Goal: Task Accomplishment & Management: Complete application form

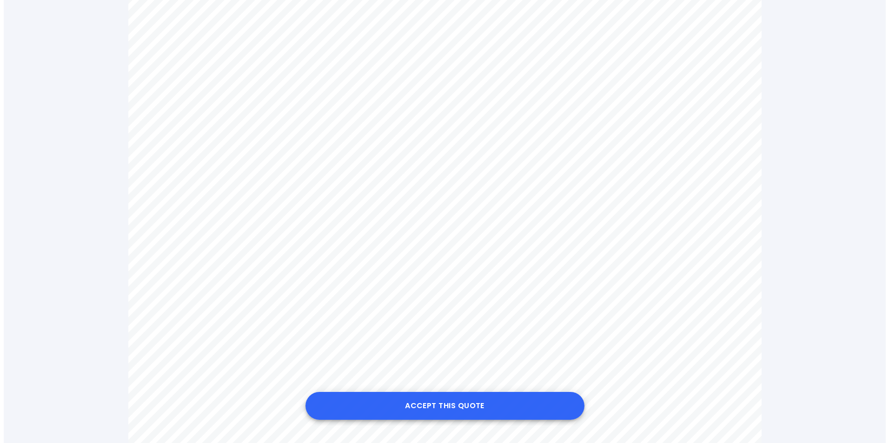
scroll to position [372, 0]
click at [448, 406] on button "Accept this Quote" at bounding box center [441, 406] width 279 height 28
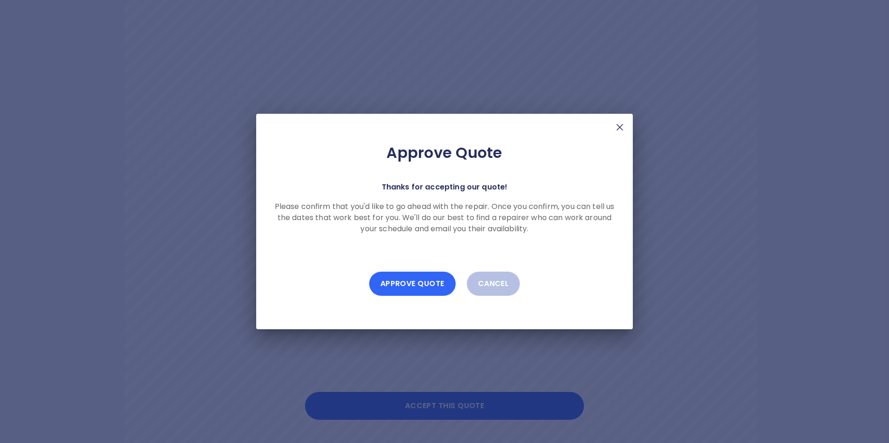
click at [421, 285] on button "Approve Quote" at bounding box center [412, 284] width 86 height 24
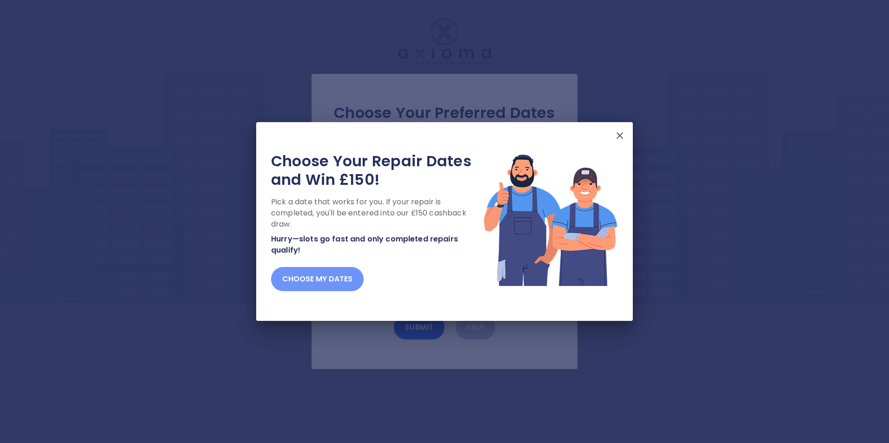
click at [328, 278] on button "Choose my dates" at bounding box center [317, 279] width 93 height 24
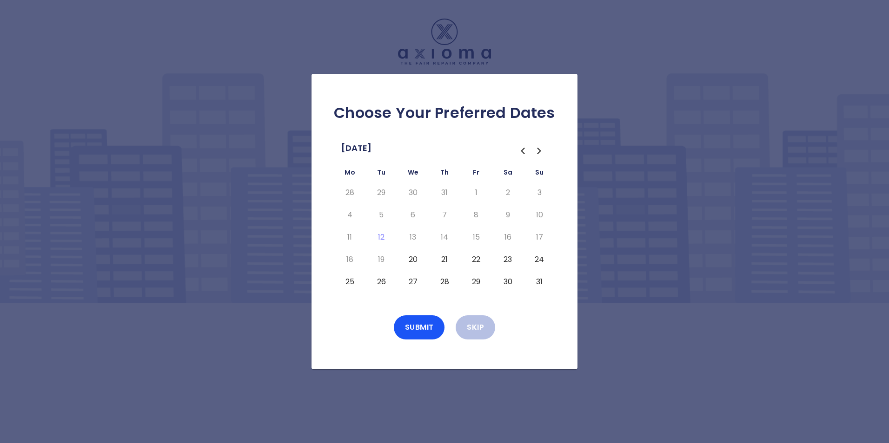
click at [474, 281] on button "29" at bounding box center [476, 282] width 17 height 15
click at [537, 149] on icon "Go to the Next Month" at bounding box center [539, 151] width 11 height 11
click at [349, 192] on button "1" at bounding box center [349, 192] width 17 height 15
click at [378, 192] on button "2" at bounding box center [381, 192] width 17 height 15
click at [478, 190] on button "5" at bounding box center [476, 192] width 17 height 15
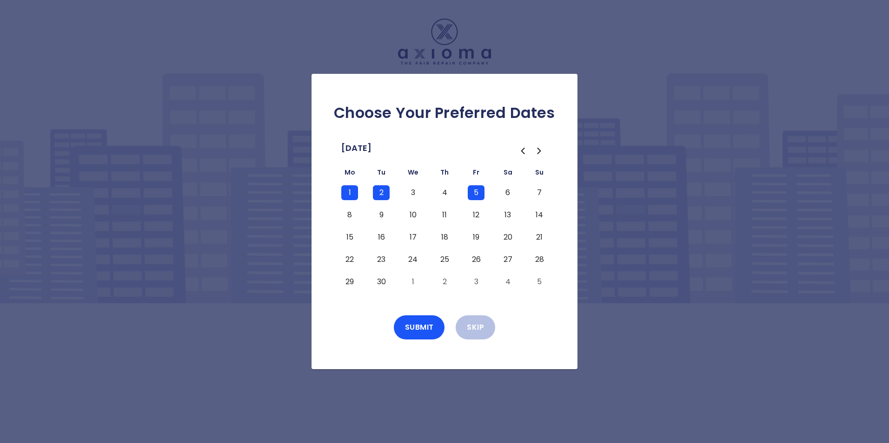
click at [352, 214] on button "8" at bounding box center [349, 215] width 17 height 15
click at [378, 213] on button "9" at bounding box center [381, 215] width 17 height 15
click at [475, 215] on button "12" at bounding box center [476, 215] width 17 height 15
click at [523, 149] on icon "Go to the Previous Month" at bounding box center [523, 151] width 3 height 6
click at [538, 150] on icon "Go to the Next Month" at bounding box center [539, 151] width 11 height 11
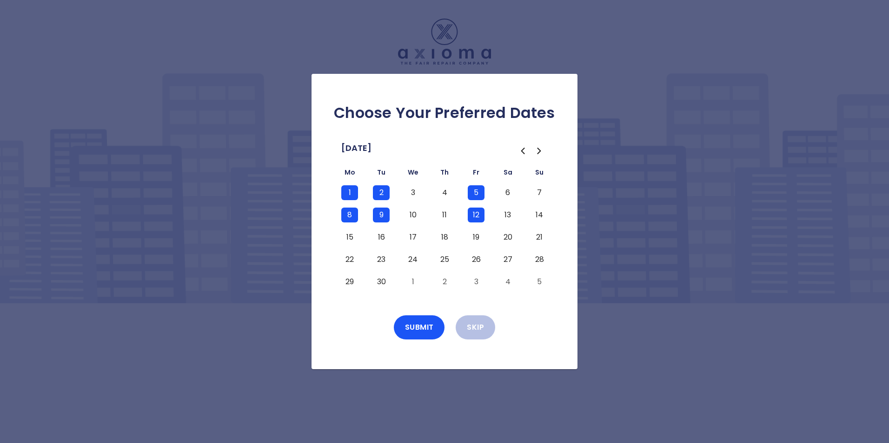
click at [347, 232] on button "15" at bounding box center [349, 237] width 17 height 15
click at [380, 231] on button "16" at bounding box center [381, 237] width 17 height 15
click at [470, 232] on button "19" at bounding box center [476, 237] width 17 height 15
click at [424, 332] on button "Submit" at bounding box center [419, 328] width 51 height 24
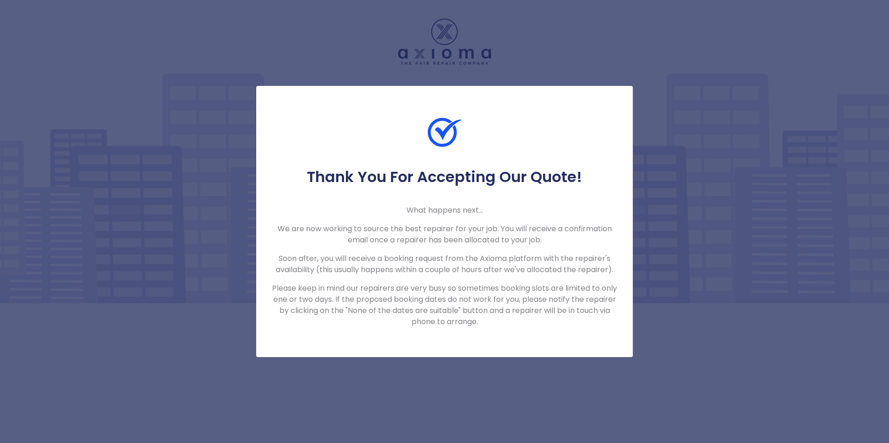
click at [714, 192] on div "Thank You For Accepting Our Quote! What happens next... We are now working to s…" at bounding box center [444, 221] width 889 height 443
